Goal: Transaction & Acquisition: Download file/media

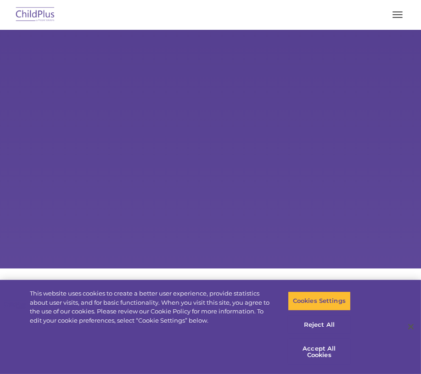
select select "MEDIUM"
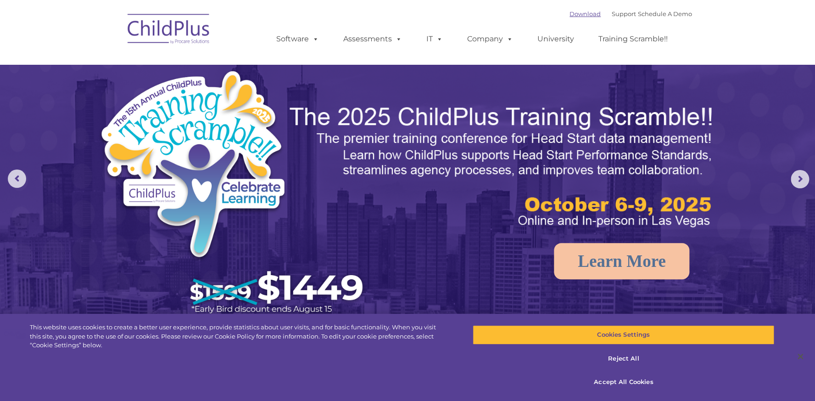
click at [420, 15] on link "Download" at bounding box center [585, 13] width 31 height 7
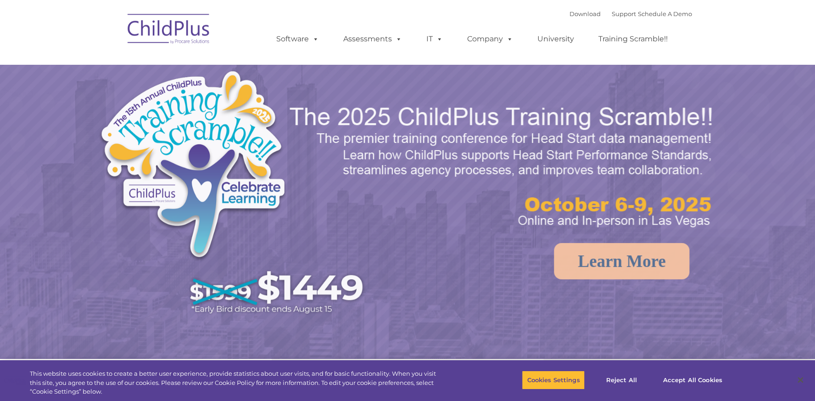
select select "MEDIUM"
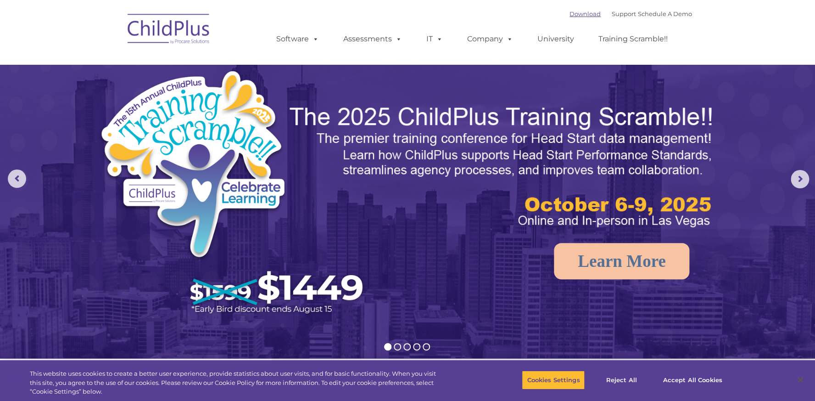
click at [572, 16] on link "Download" at bounding box center [585, 13] width 31 height 7
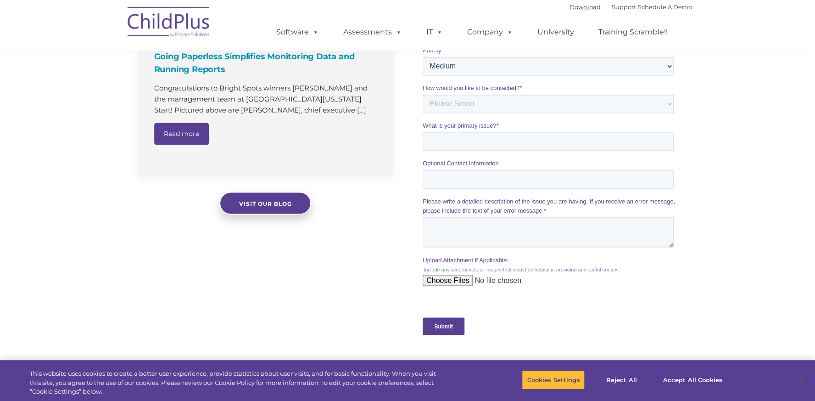
scroll to position [939, 0]
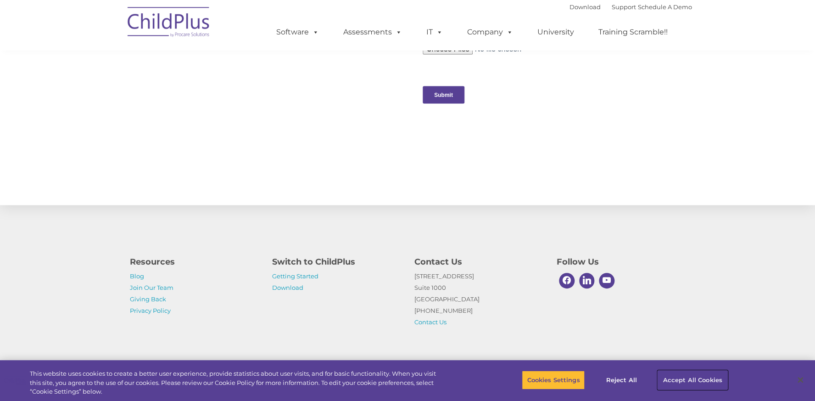
click at [684, 376] on button "Accept All Cookies" at bounding box center [692, 379] width 69 height 19
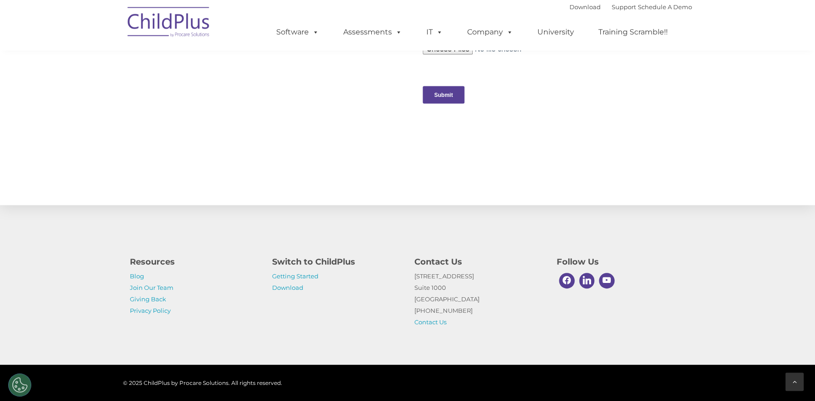
click at [794, 380] on icon at bounding box center [795, 381] width 4 height 6
click at [297, 286] on link "Download" at bounding box center [287, 287] width 31 height 7
